Goal: Information Seeking & Learning: Learn about a topic

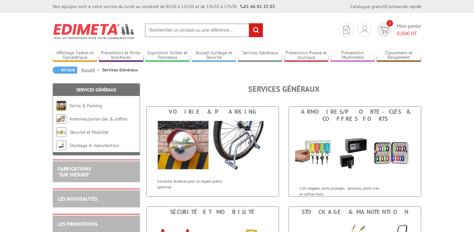
click at [193, 32] on input "text" at bounding box center [204, 30] width 118 height 14
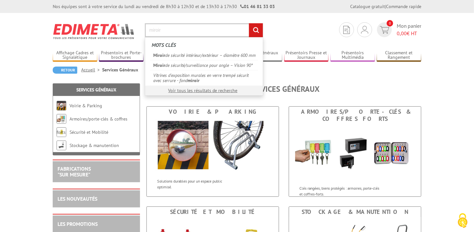
type input "miroir"
click at [249, 23] on input "rechercher" at bounding box center [256, 30] width 14 height 14
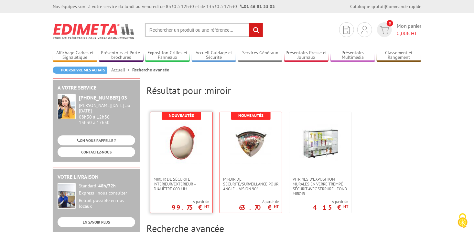
click at [184, 151] on img at bounding box center [181, 143] width 42 height 42
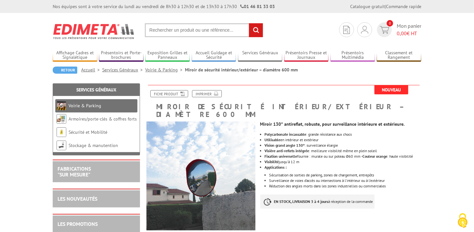
scroll to position [203, 0]
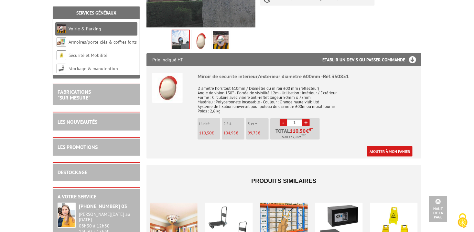
click at [214, 32] on img at bounding box center [221, 41] width 16 height 20
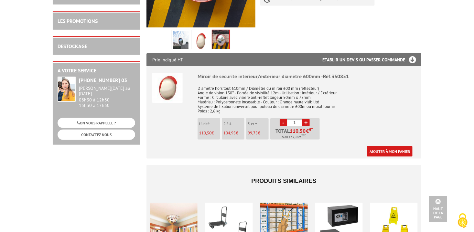
scroll to position [0, 0]
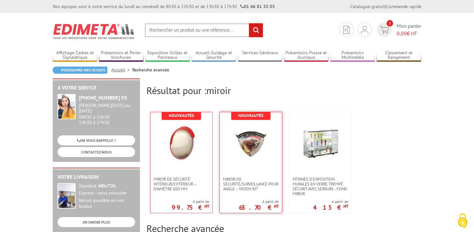
click at [252, 141] on img at bounding box center [251, 143] width 42 height 42
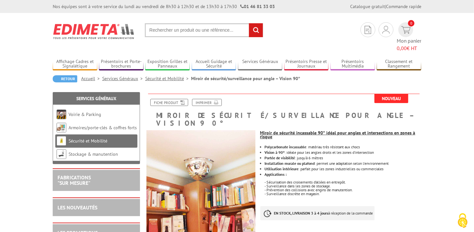
click at [474, 224] on button "Cookies (fenêtre modale)" at bounding box center [463, 221] width 23 height 22
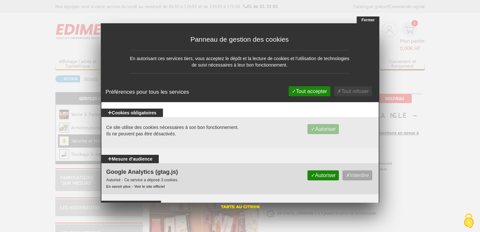
click at [366, 21] on button "Fermer" at bounding box center [367, 20] width 23 height 7
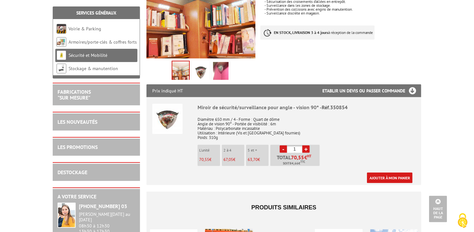
scroll to position [181, 0]
